Goal: Transaction & Acquisition: Subscribe to service/newsletter

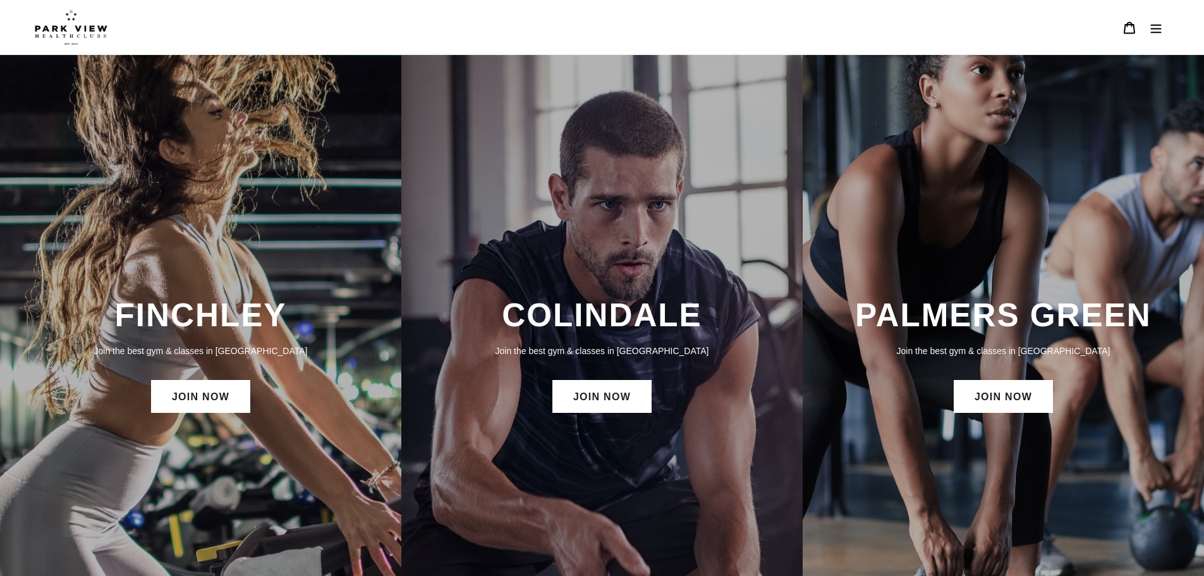
click at [1158, 31] on icon "Menu" at bounding box center [1155, 27] width 13 height 13
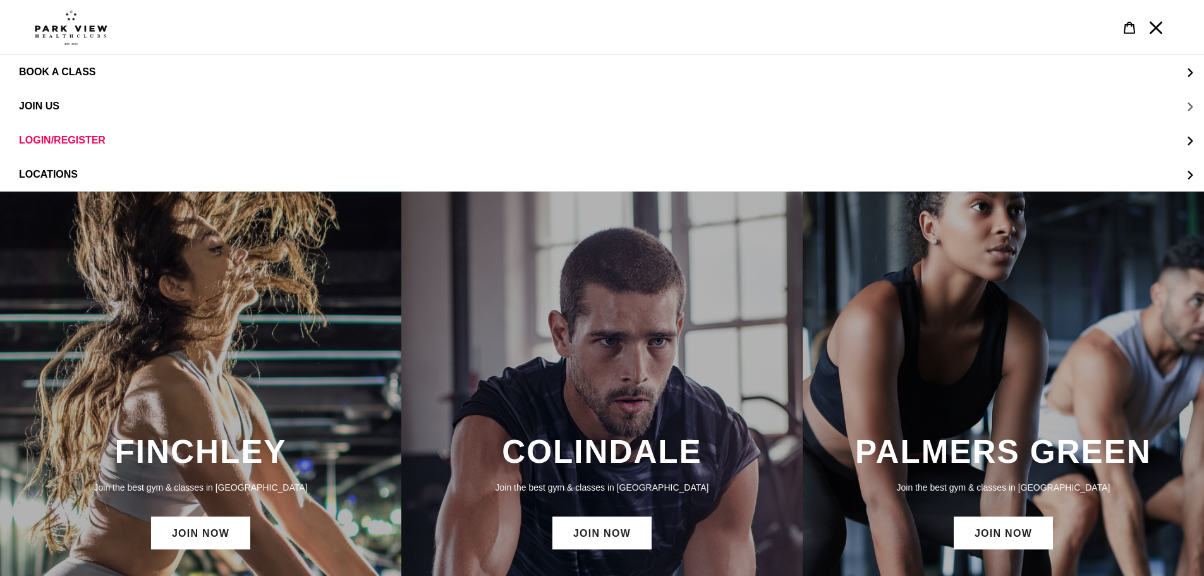
click at [1193, 108] on button "JOIN US" at bounding box center [602, 106] width 1204 height 34
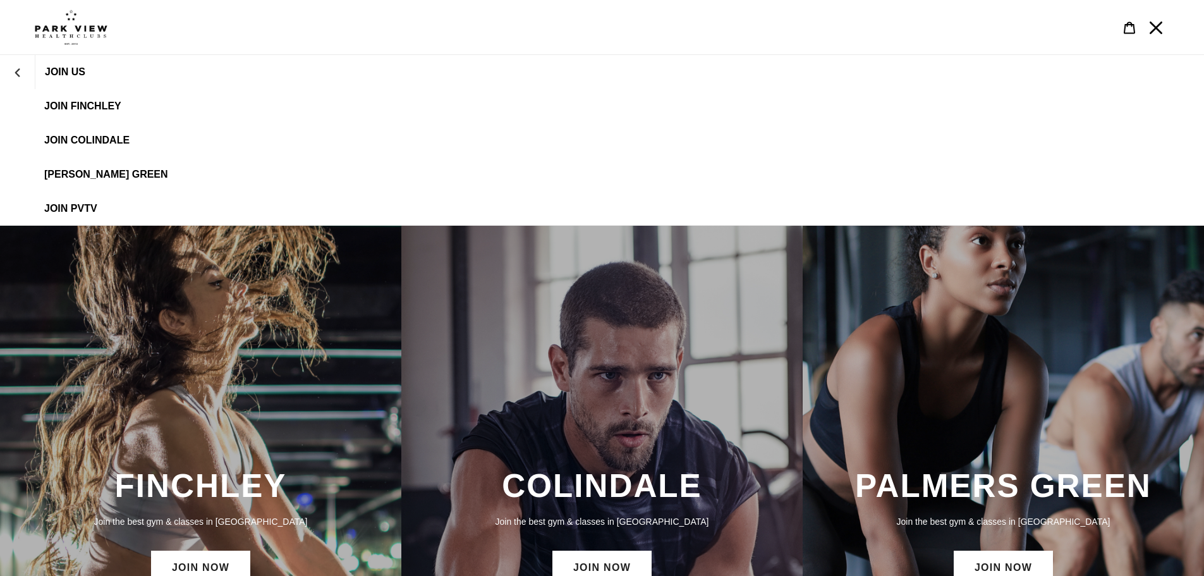
click at [108, 143] on span "JOIN Colindale" at bounding box center [86, 140] width 85 height 11
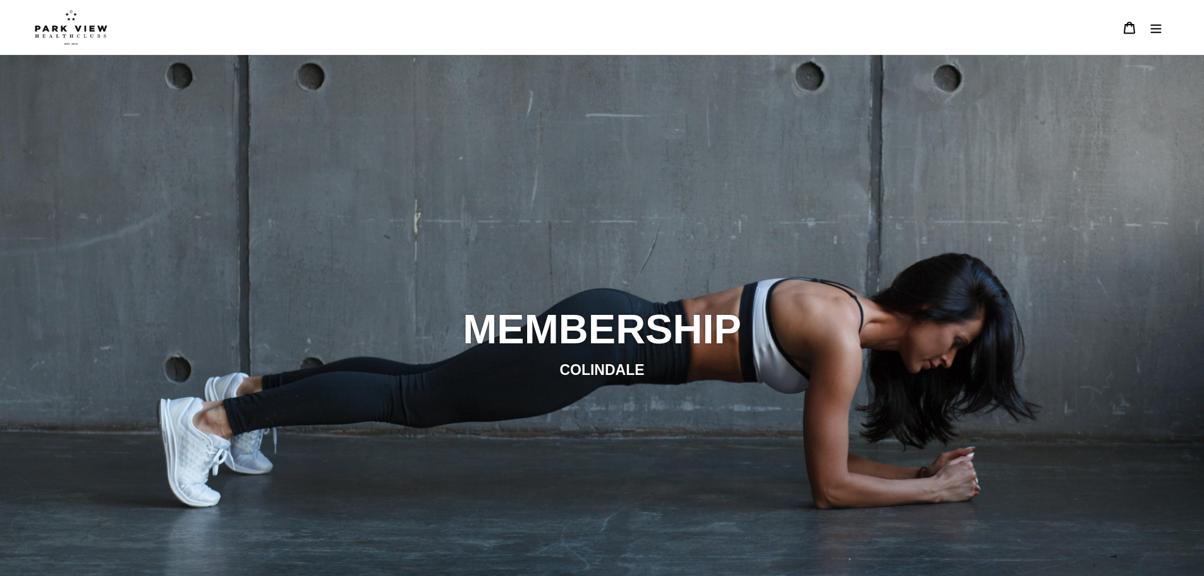
click at [1157, 23] on icon "Menu" at bounding box center [1155, 27] width 13 height 13
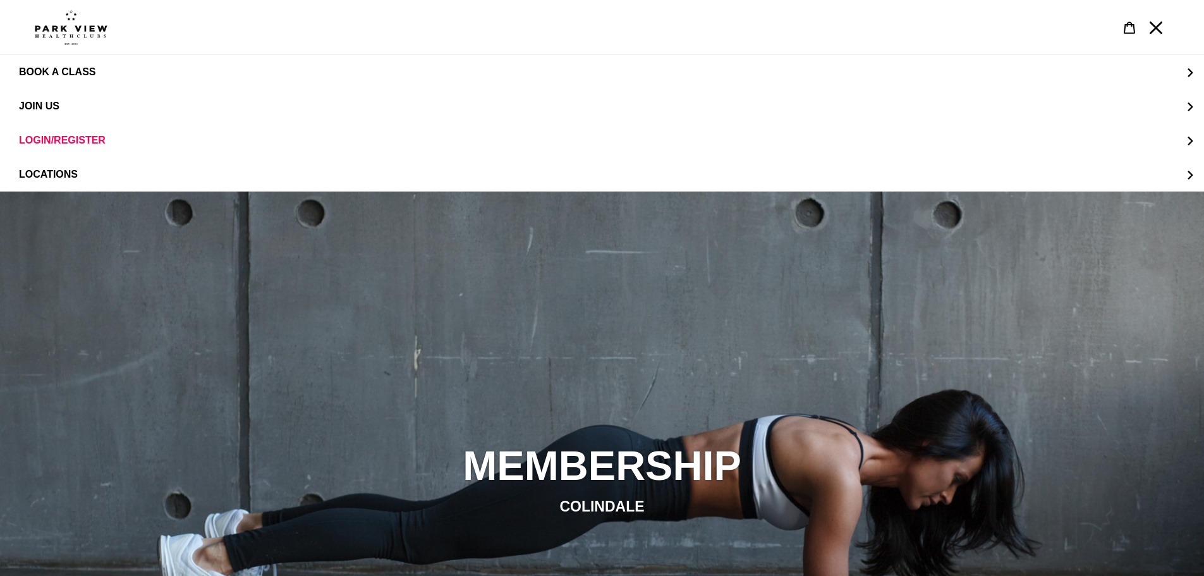
click at [1150, 28] on button "Menu" at bounding box center [1155, 27] width 27 height 27
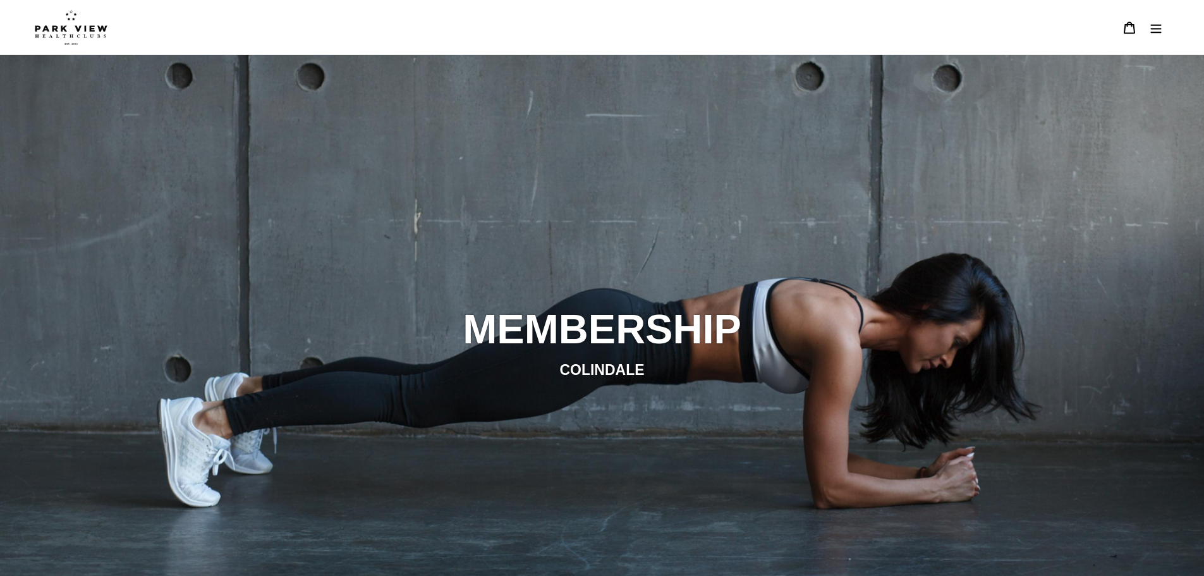
click at [65, 20] on img at bounding box center [71, 26] width 73 height 35
